Goal: Task Accomplishment & Management: Complete application form

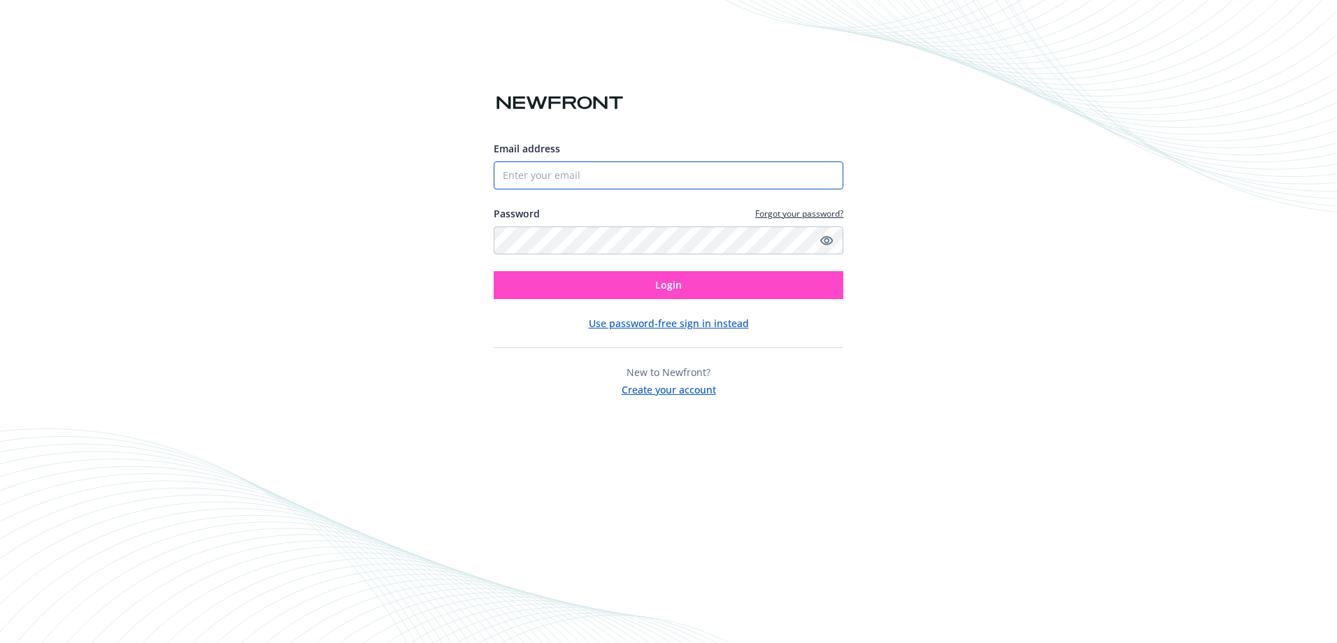
type input "[EMAIL_ADDRESS][DOMAIN_NAME]"
click at [571, 284] on button "Login" at bounding box center [669, 285] width 350 height 28
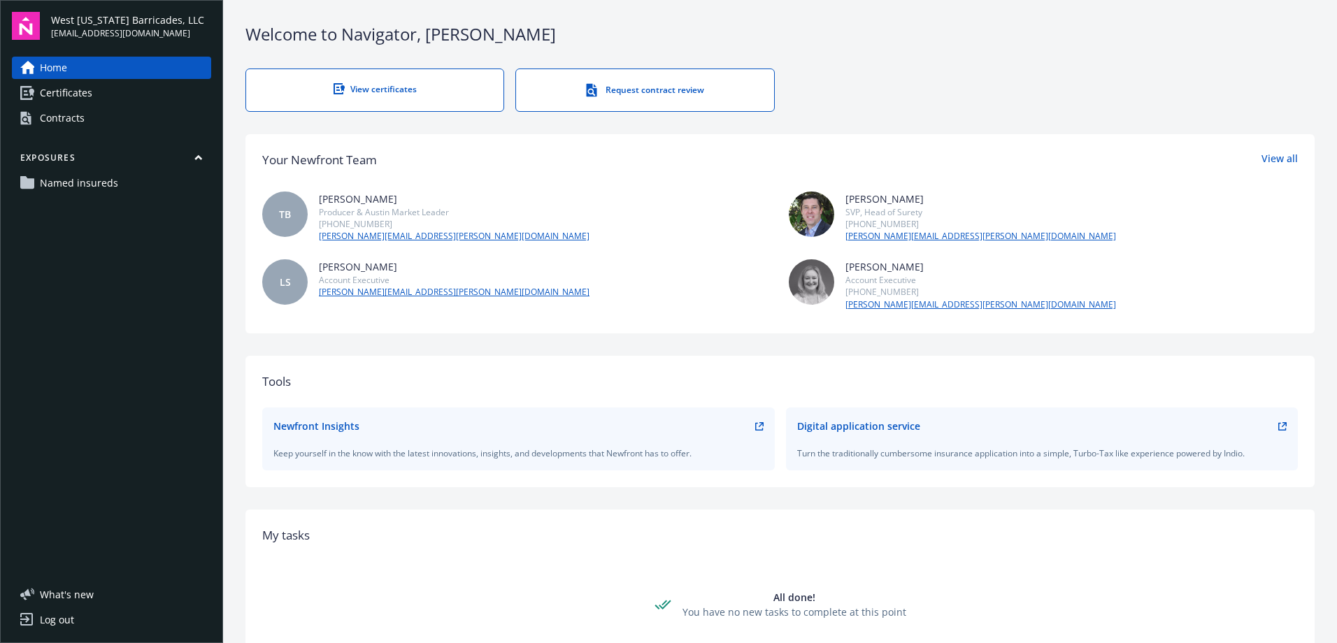
click at [65, 120] on div "Contracts" at bounding box center [62, 118] width 45 height 22
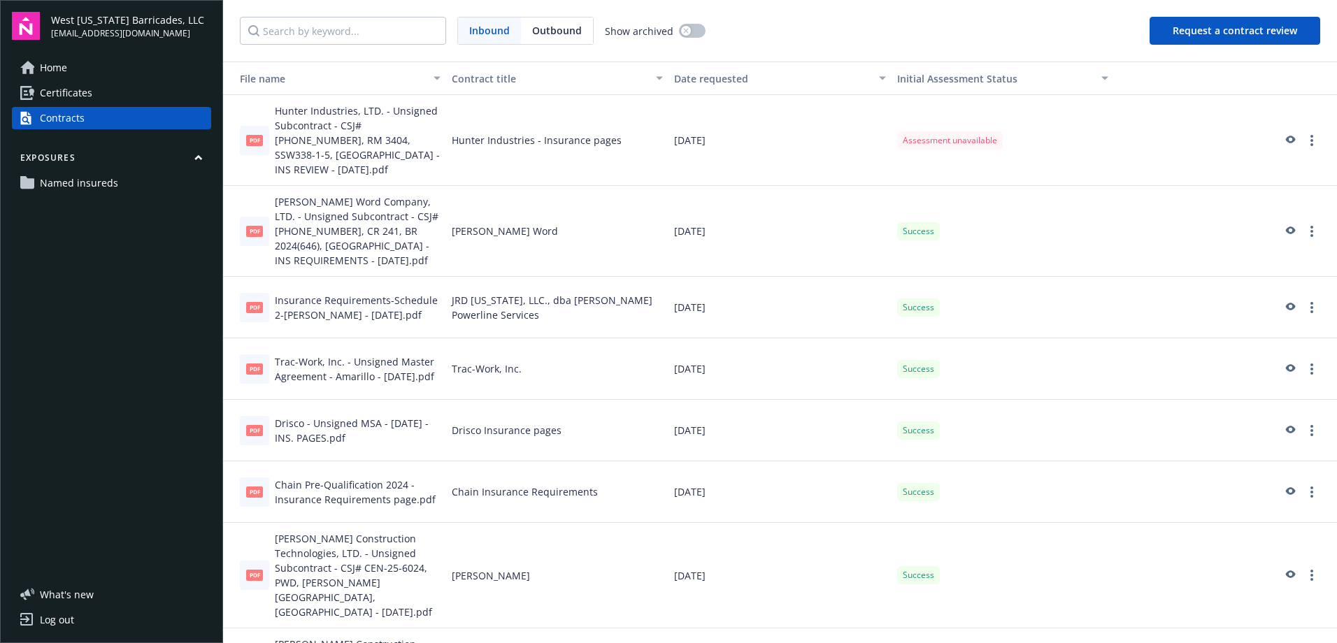
click at [1216, 29] on button "Request a contract review" at bounding box center [1234, 31] width 171 height 28
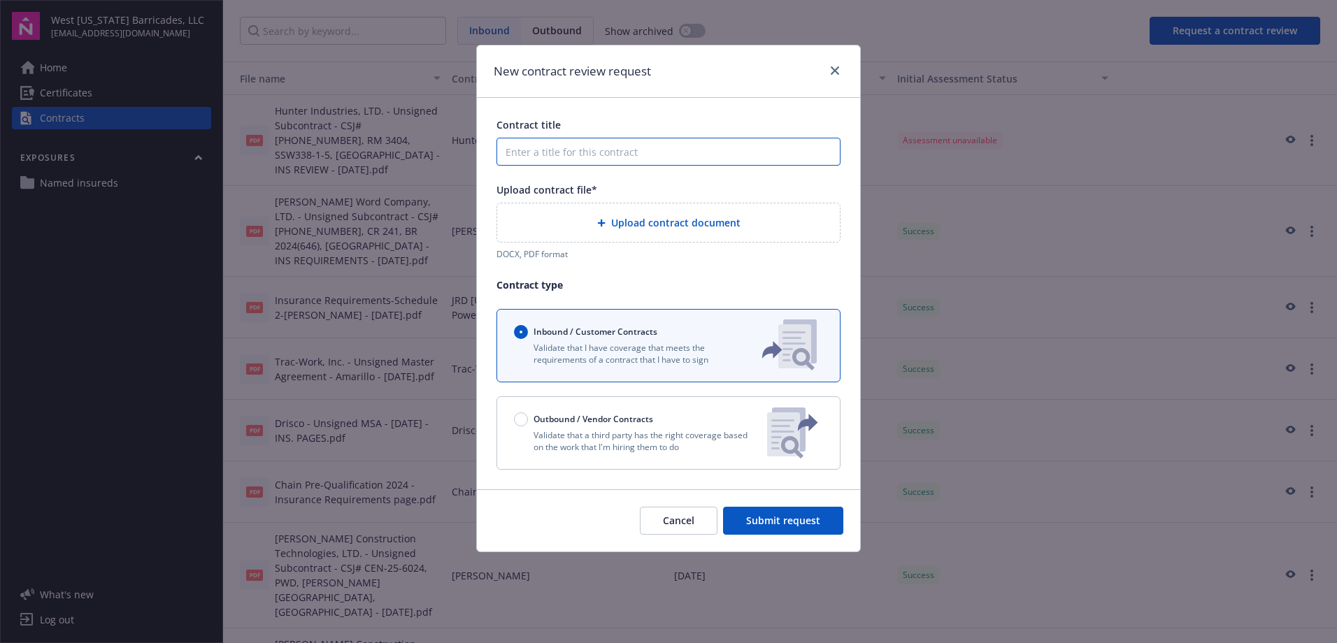
click at [565, 150] on input "Contract title" at bounding box center [668, 152] width 344 height 28
type input "c"
type input "Chain Electric insurance pages"
click at [629, 215] on div "Upload contract document" at bounding box center [668, 223] width 320 height 16
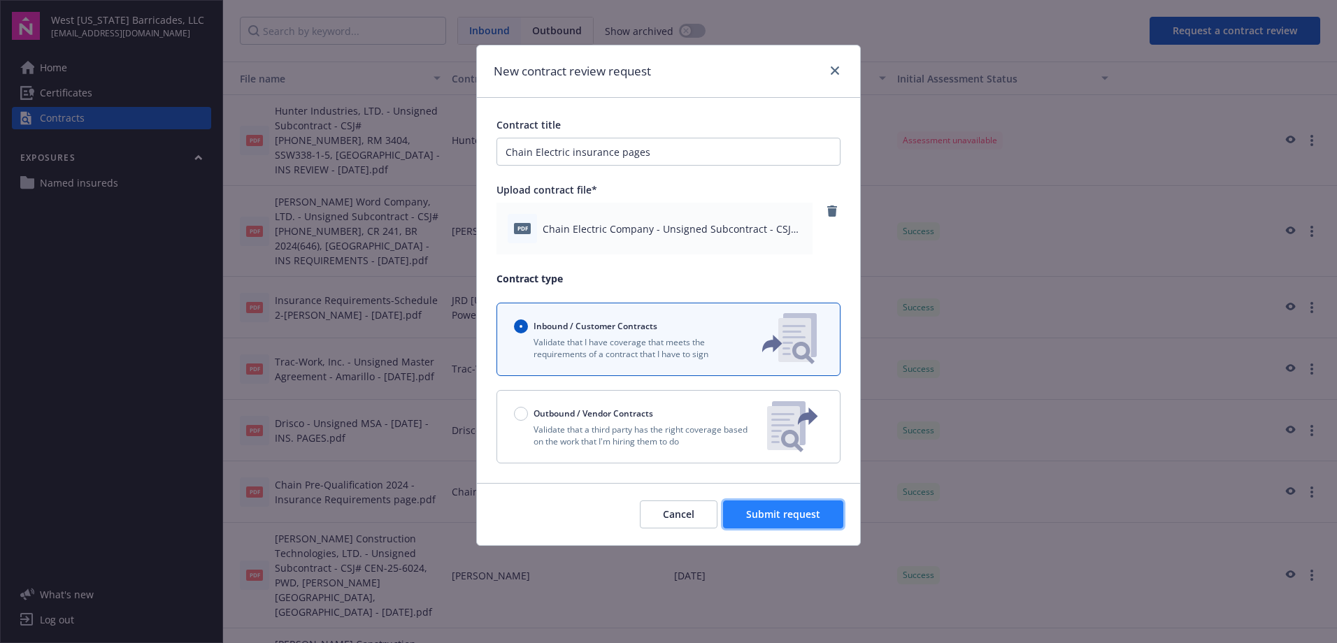
click at [753, 505] on button "Submit request" at bounding box center [783, 515] width 120 height 28
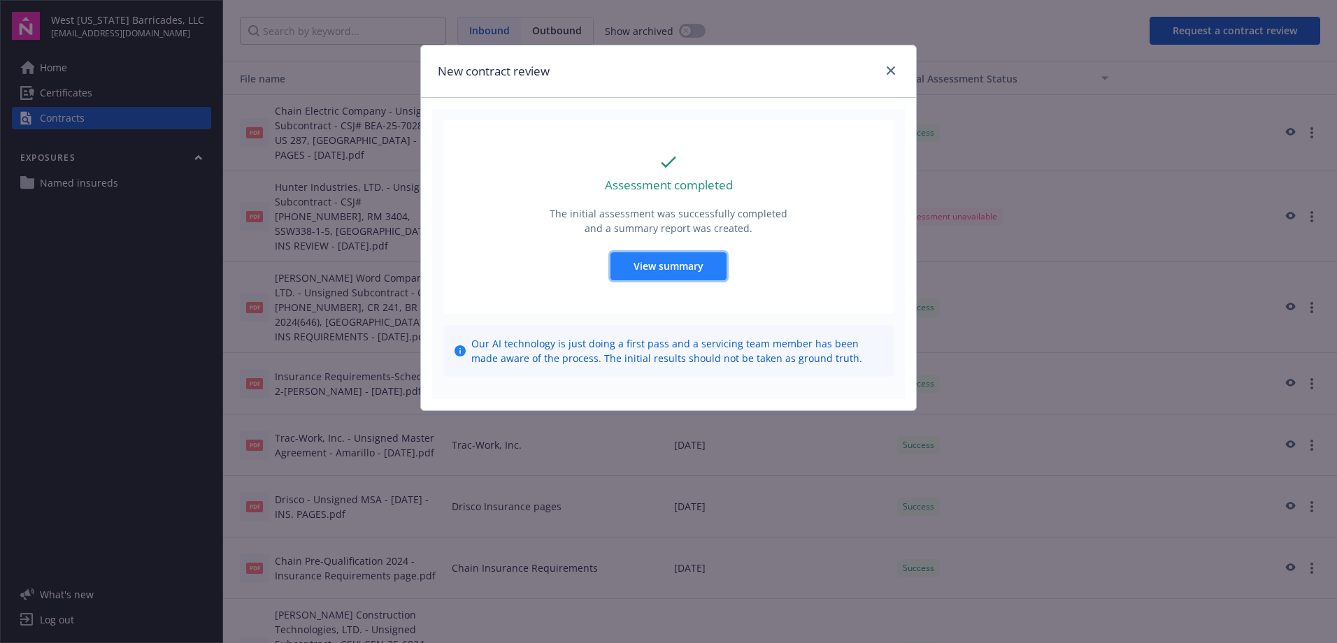
click at [679, 259] on span "View summary" at bounding box center [668, 265] width 70 height 13
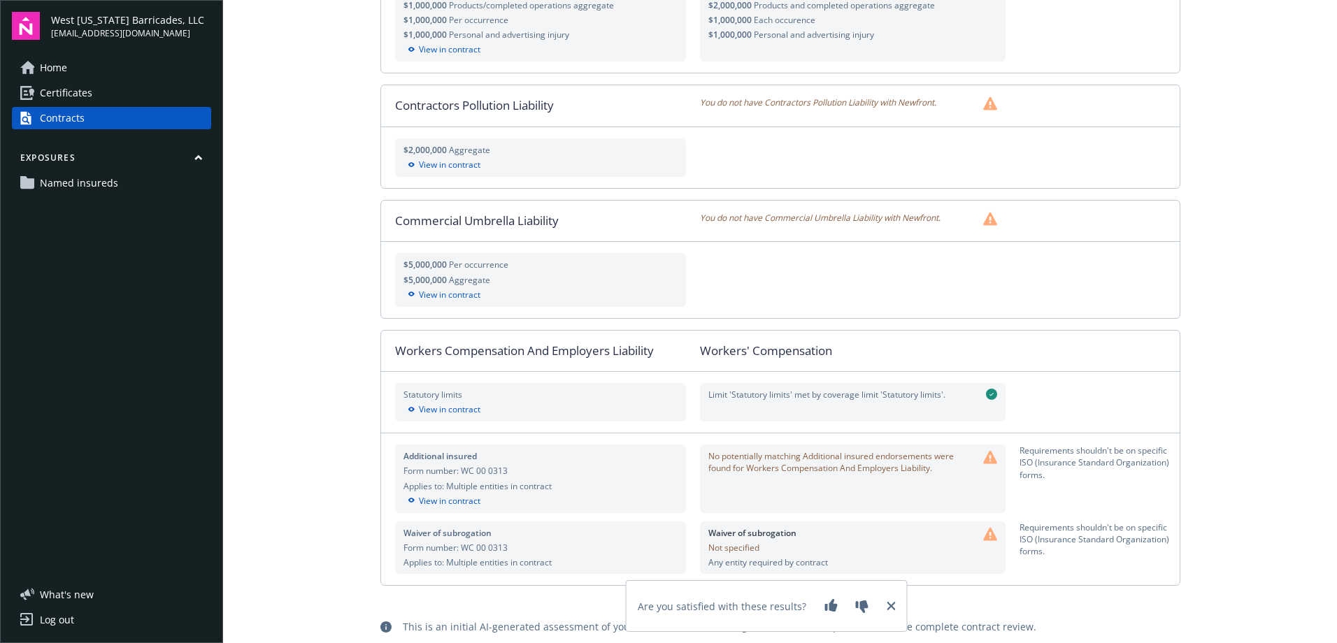
scroll to position [651, 0]
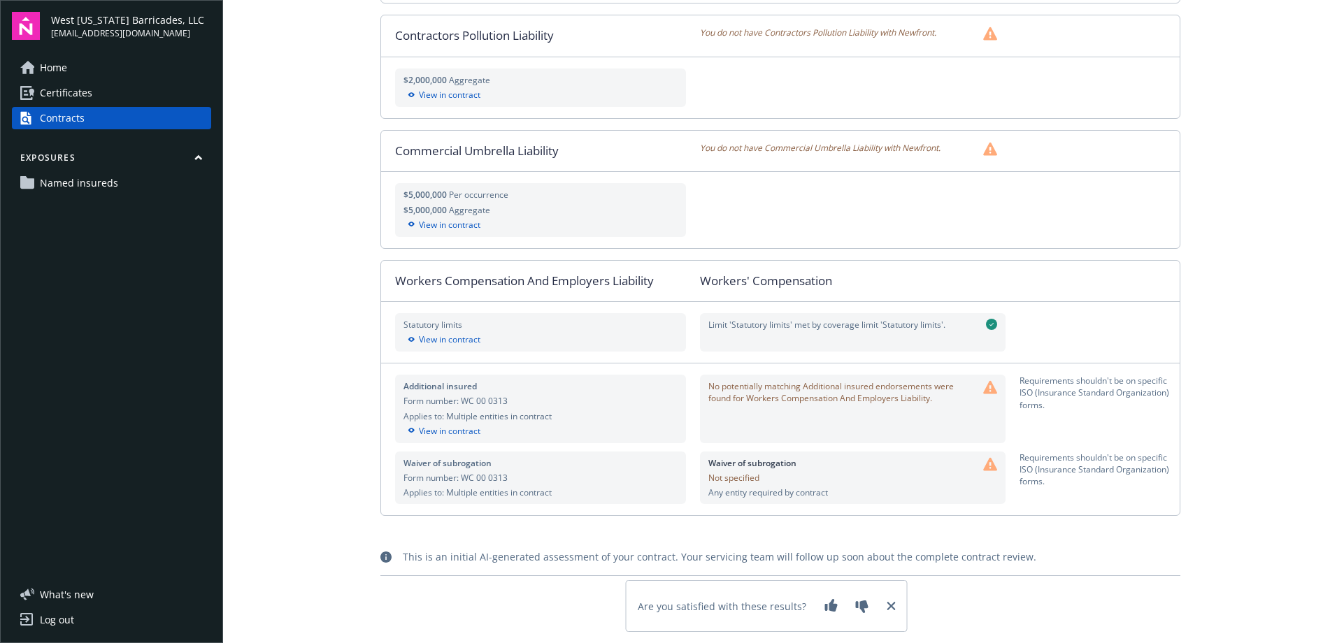
click at [888, 607] on icon at bounding box center [891, 606] width 8 height 8
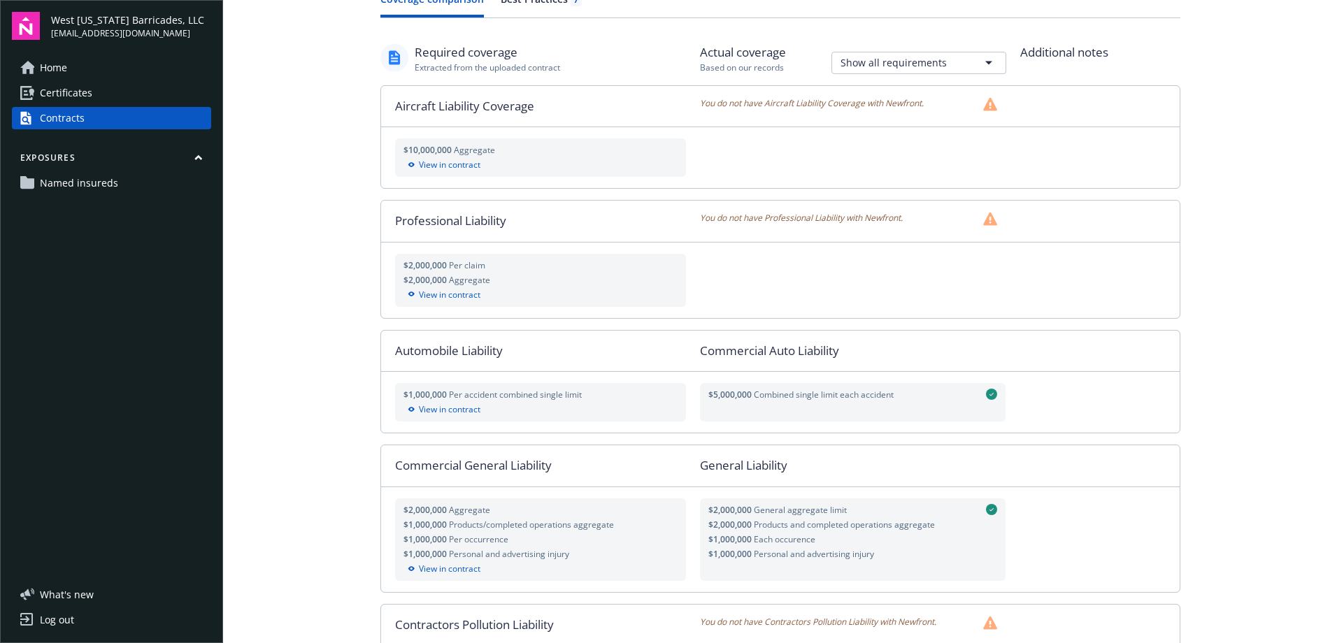
scroll to position [0, 0]
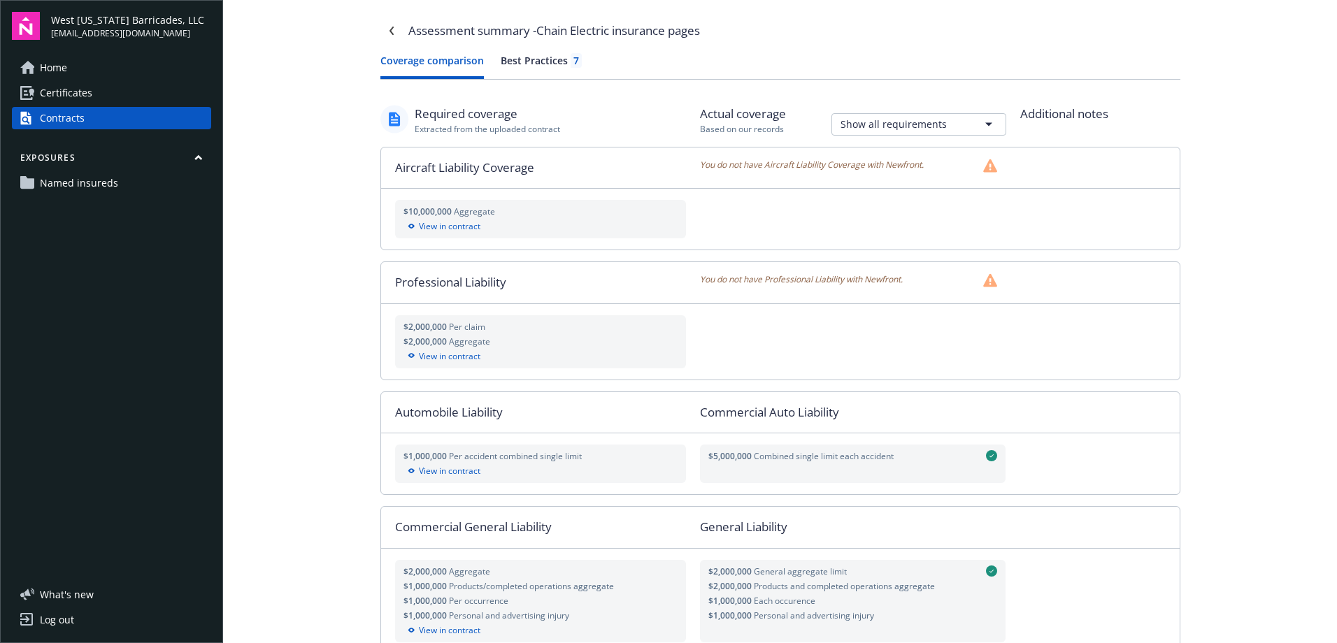
click at [557, 55] on div "Best Practices 7" at bounding box center [541, 60] width 81 height 15
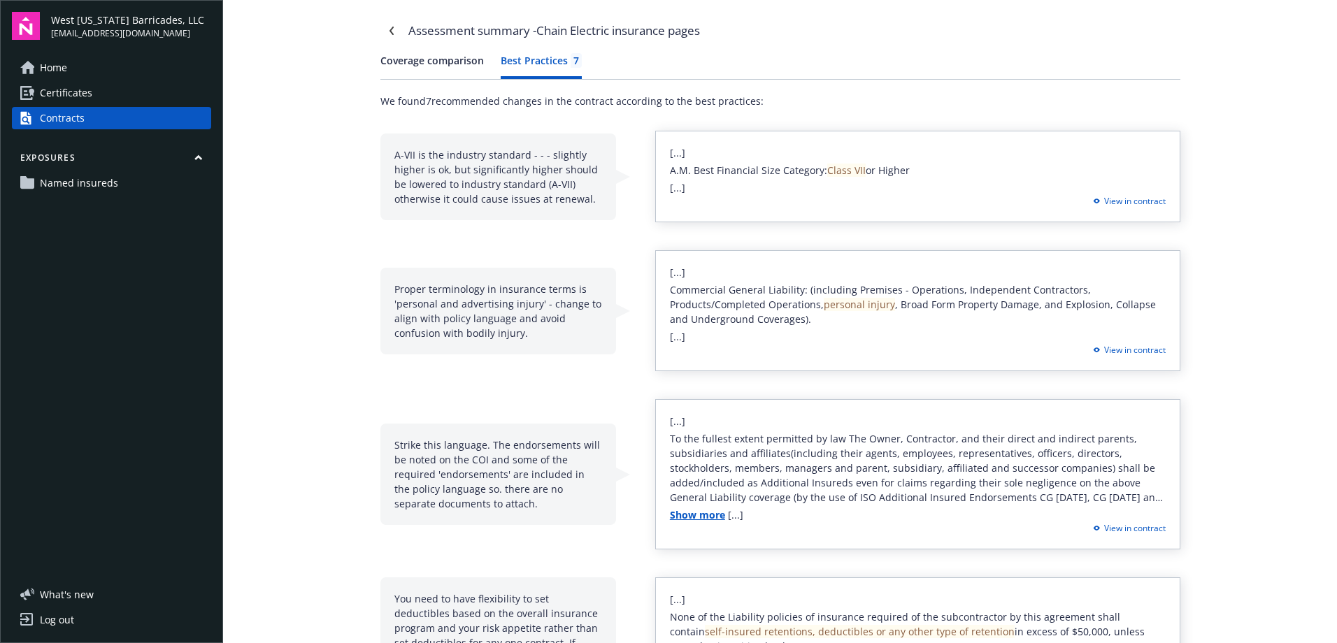
click at [440, 57] on button "Coverage comparison" at bounding box center [431, 66] width 103 height 26
